Goal: Obtain resource: Obtain resource

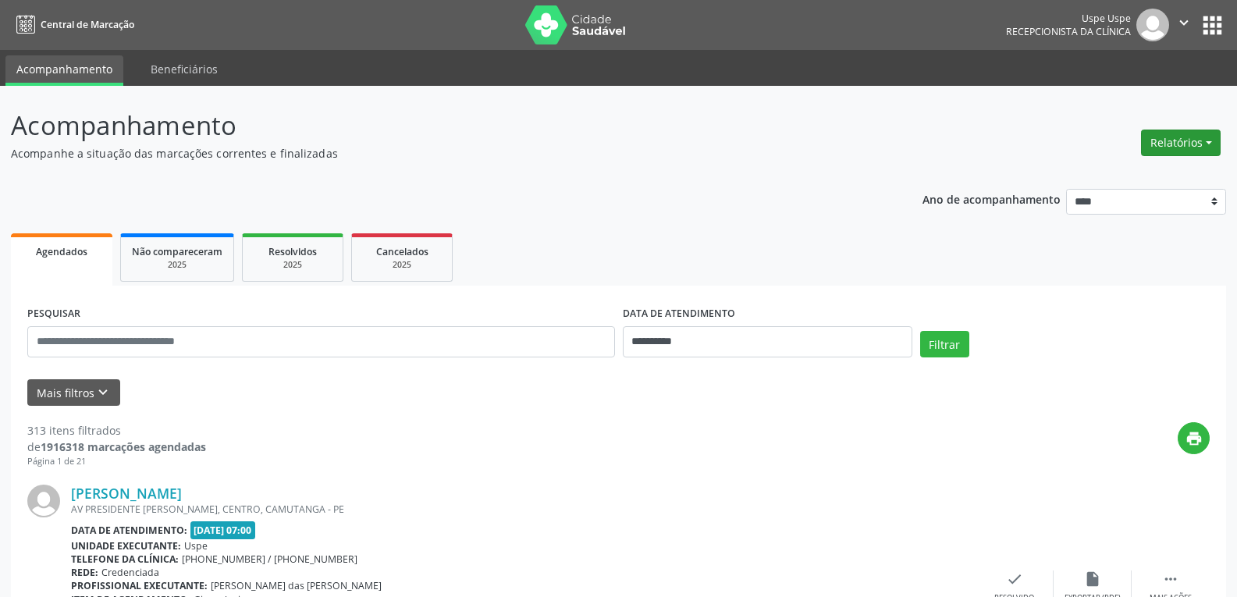
click at [1170, 135] on button "Relatórios" at bounding box center [1181, 143] width 80 height 27
click at [1079, 178] on link "Agendamentos" at bounding box center [1136, 176] width 168 height 22
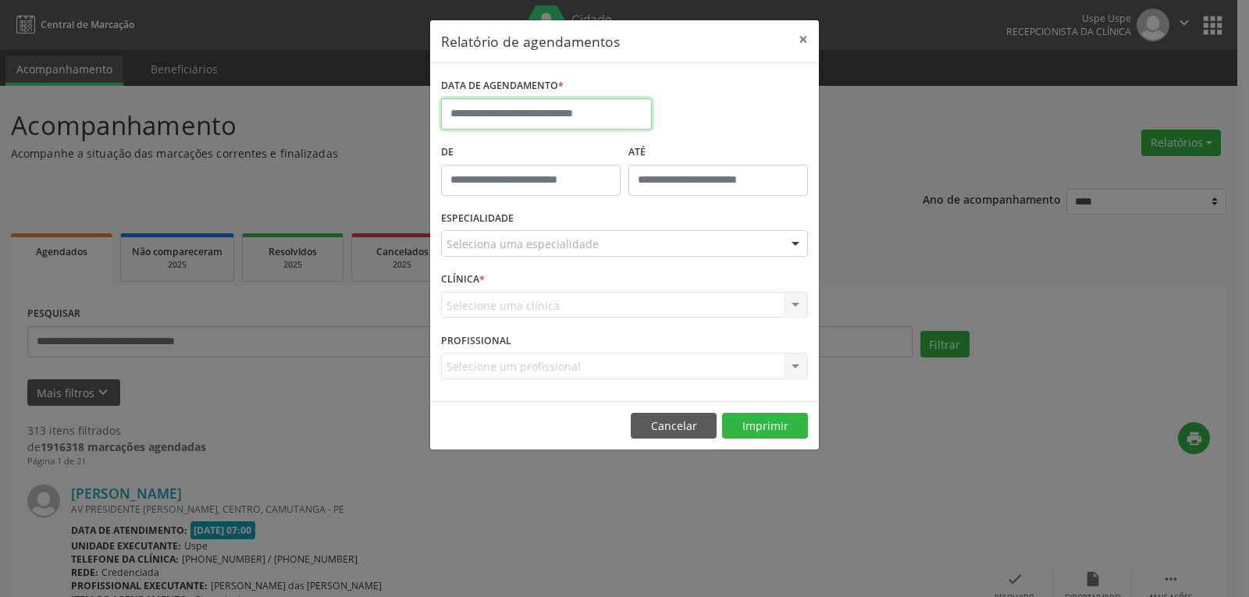
click at [549, 117] on input "text" at bounding box center [546, 113] width 211 height 31
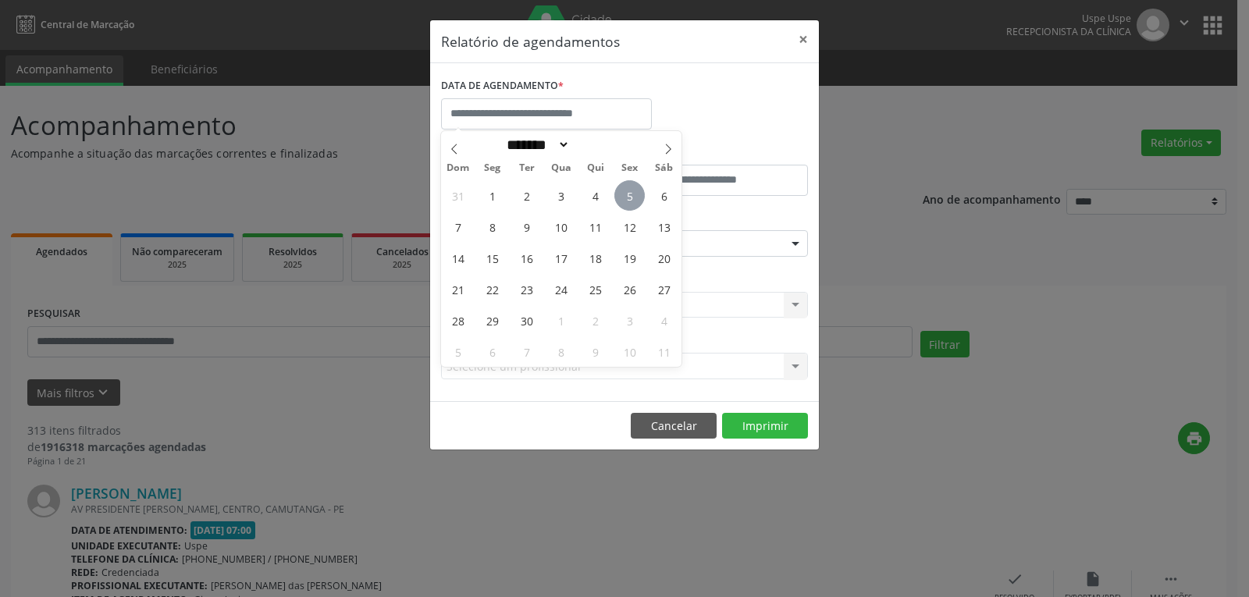
click at [634, 195] on span "5" at bounding box center [629, 195] width 30 height 30
type input "**********"
click at [634, 195] on span "5" at bounding box center [629, 195] width 30 height 30
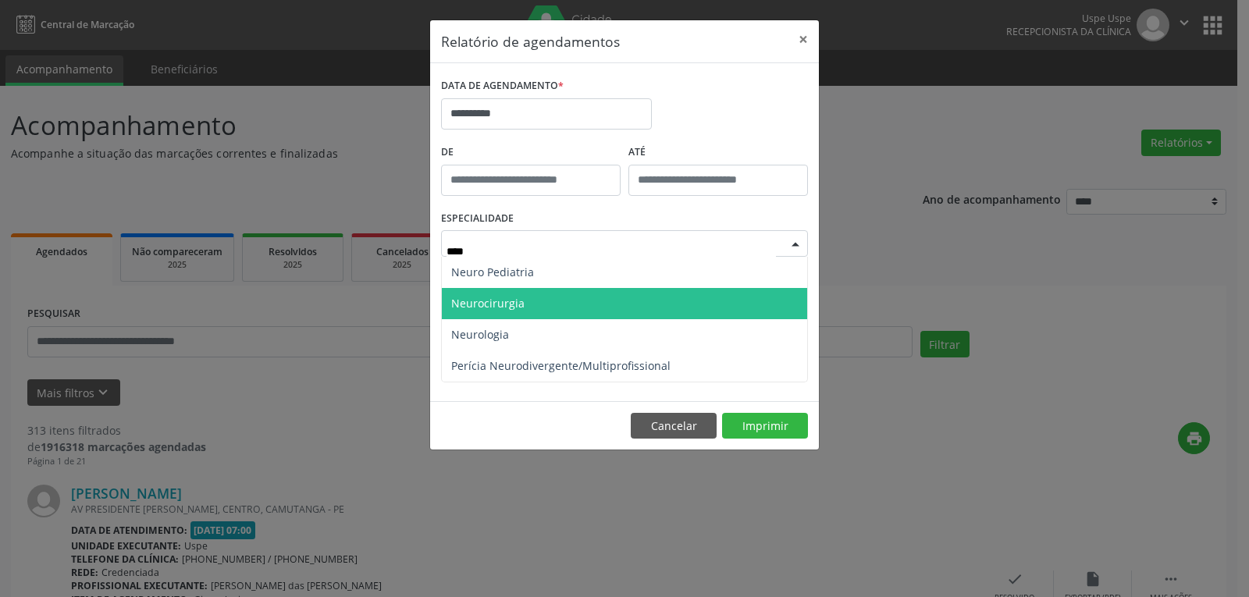
click at [510, 301] on span "Neurocirurgia" at bounding box center [487, 303] width 73 height 15
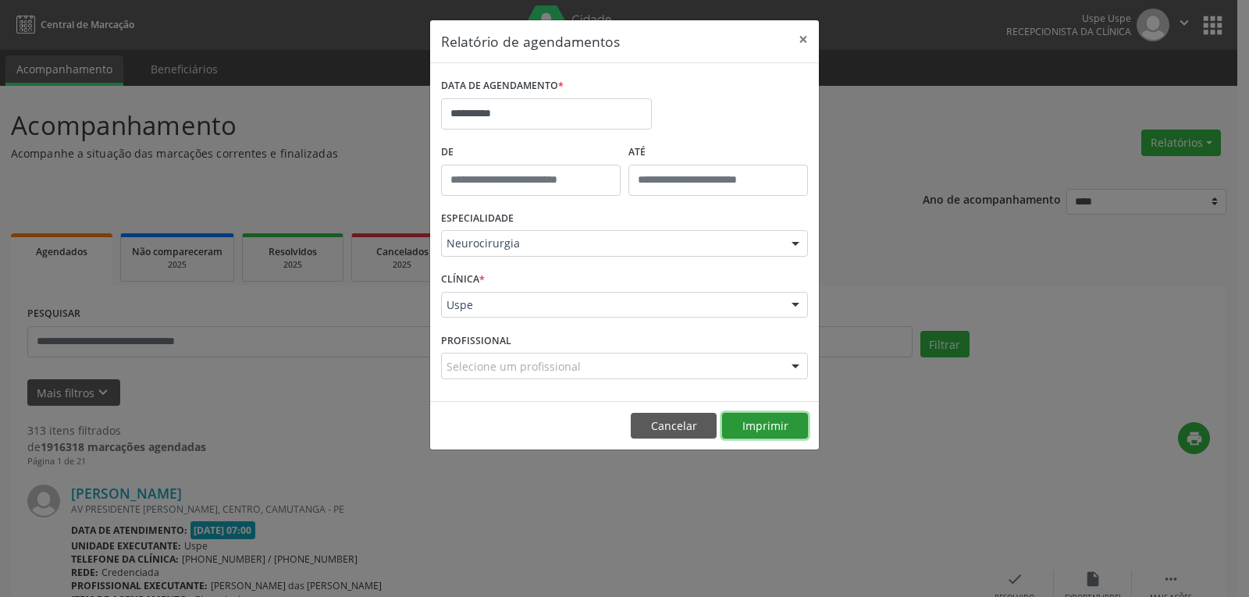
click at [776, 425] on button "Imprimir" at bounding box center [765, 426] width 86 height 27
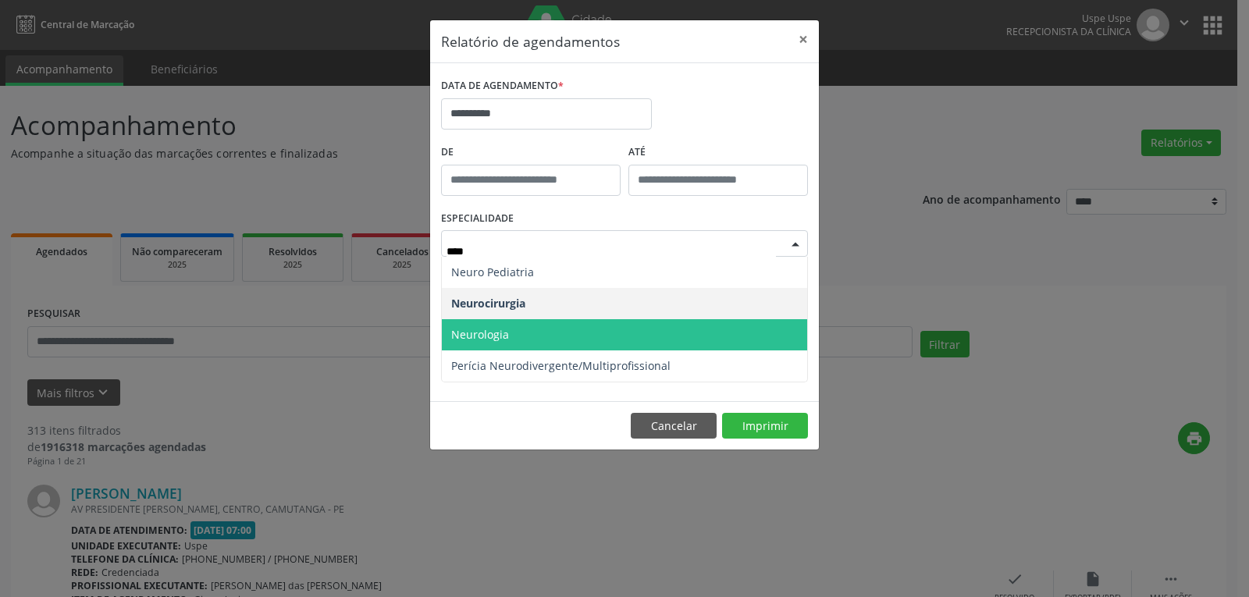
click at [531, 322] on span "Neurologia" at bounding box center [624, 334] width 365 height 31
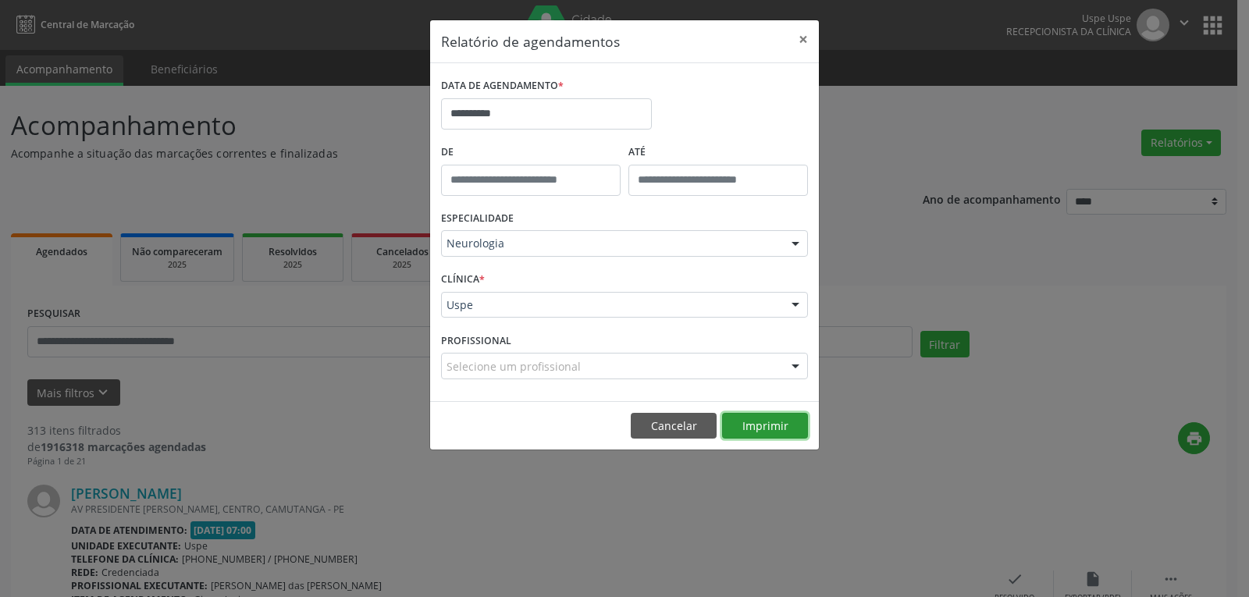
click at [779, 430] on button "Imprimir" at bounding box center [765, 426] width 86 height 27
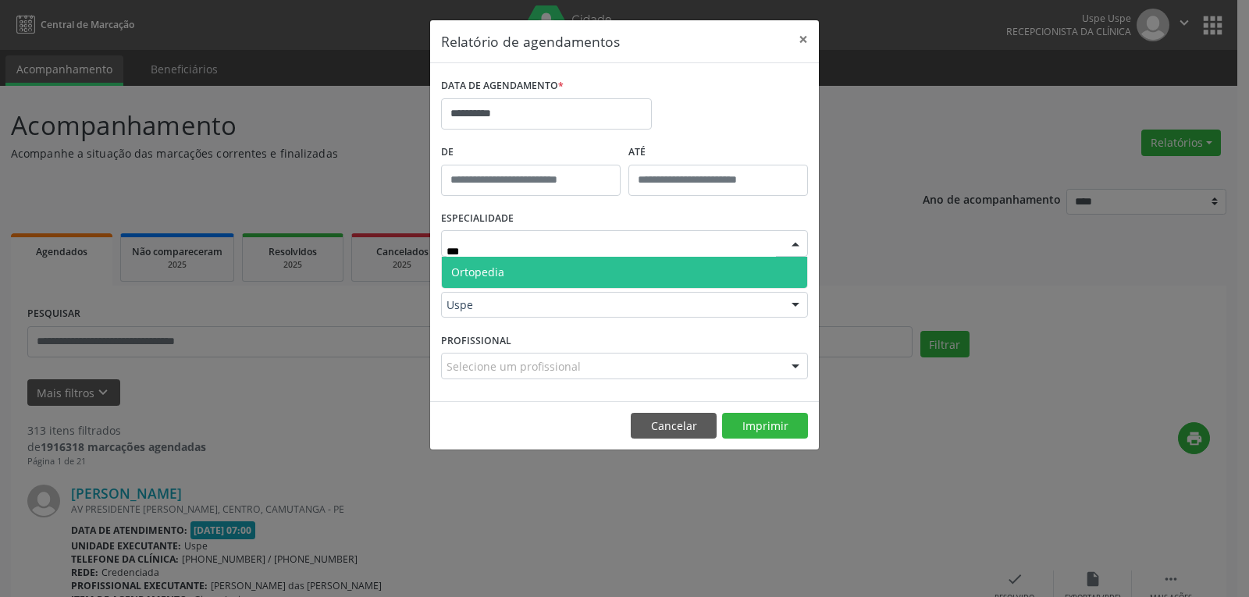
type input "****"
click at [512, 267] on span "Ortopedia" at bounding box center [624, 272] width 365 height 31
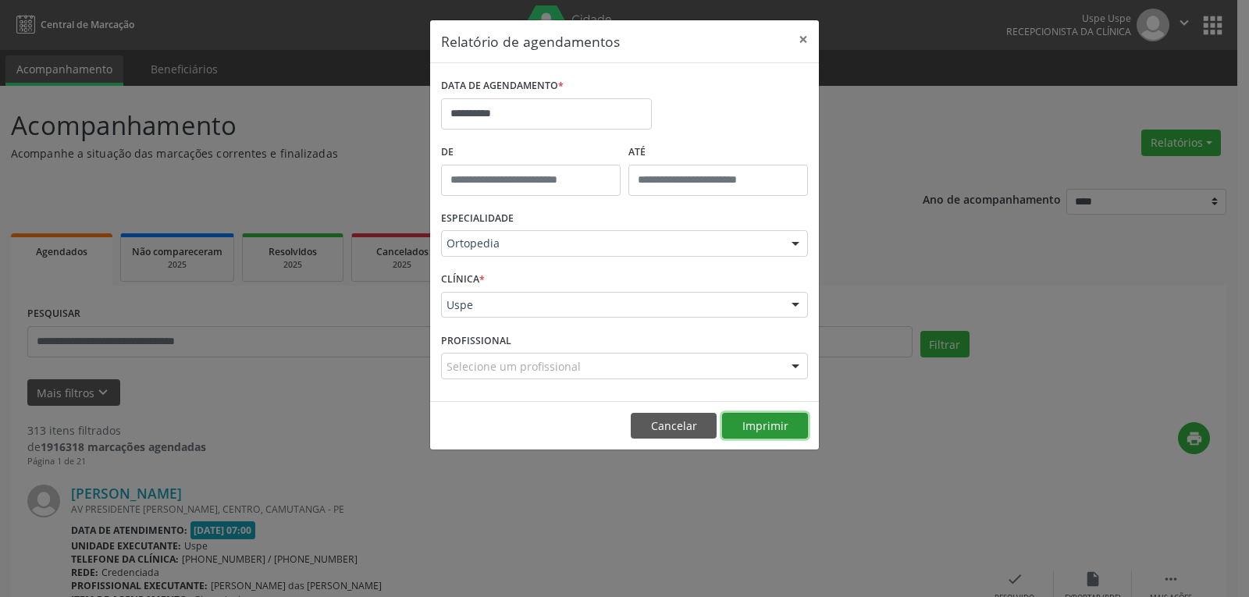
click at [776, 415] on button "Imprimir" at bounding box center [765, 426] width 86 height 27
